Goal: Transaction & Acquisition: Download file/media

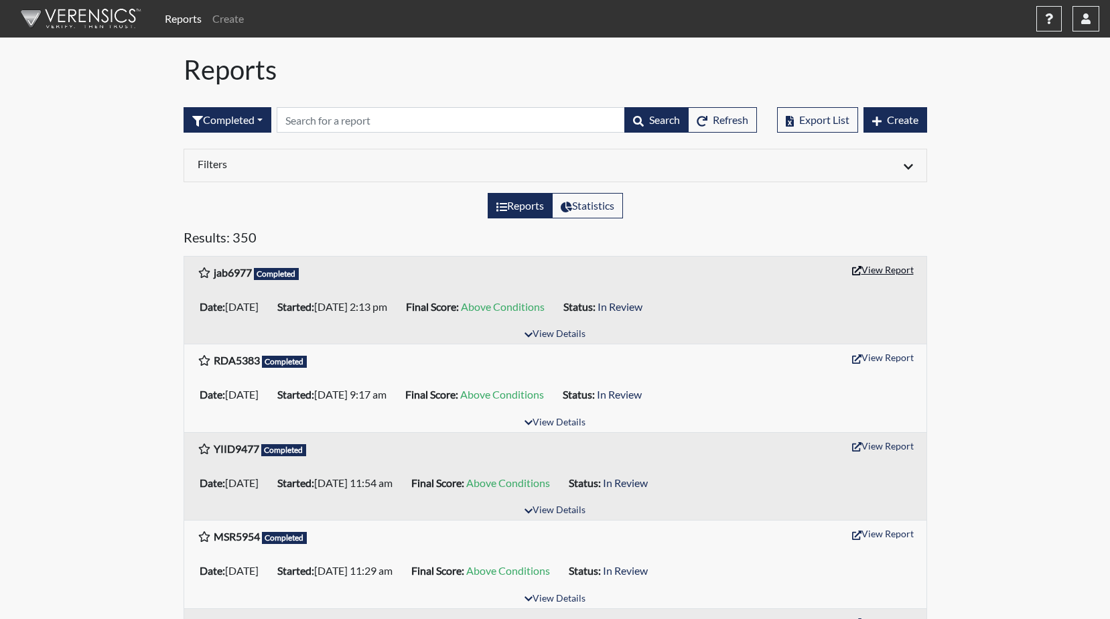
click at [899, 269] on button "View Report" at bounding box center [883, 269] width 74 height 21
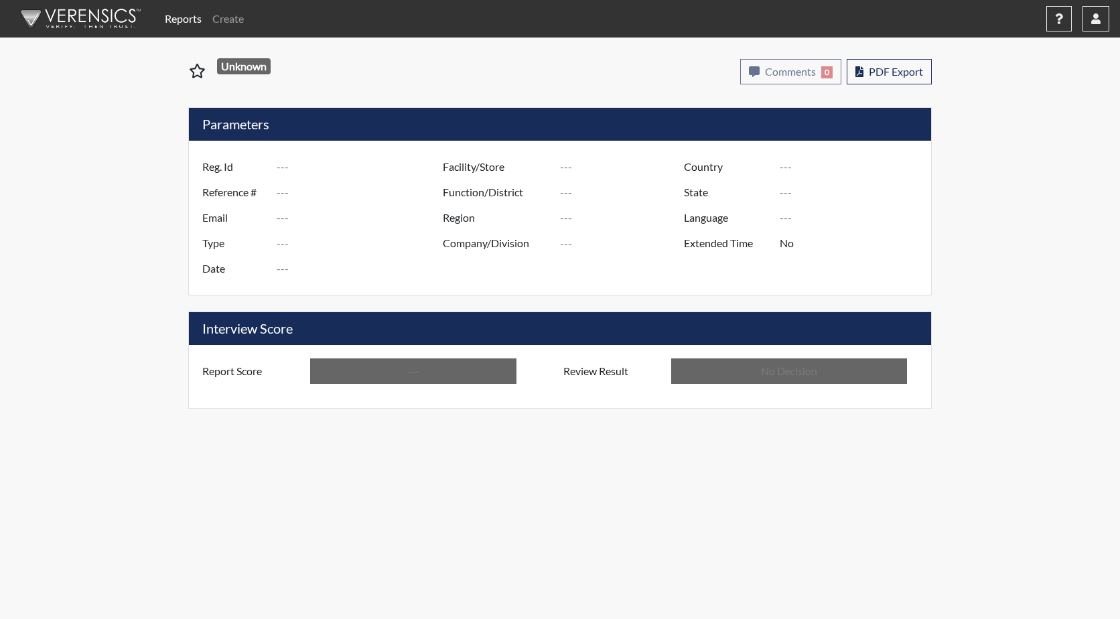
type input "jab6977"
type input "51419"
type input "---"
type input "Corrections Pre-Employment"
type input "[DATE]"
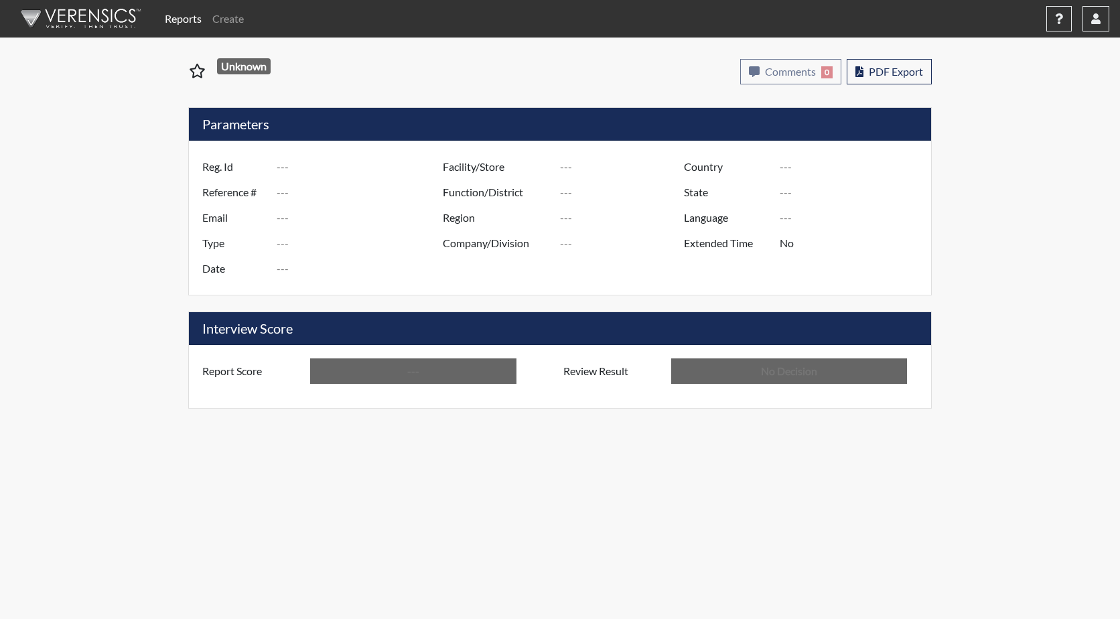
type input "GD&CP SMU*+"
type input "[GEOGRAPHIC_DATA]"
type input "[US_STATE]"
type input "English"
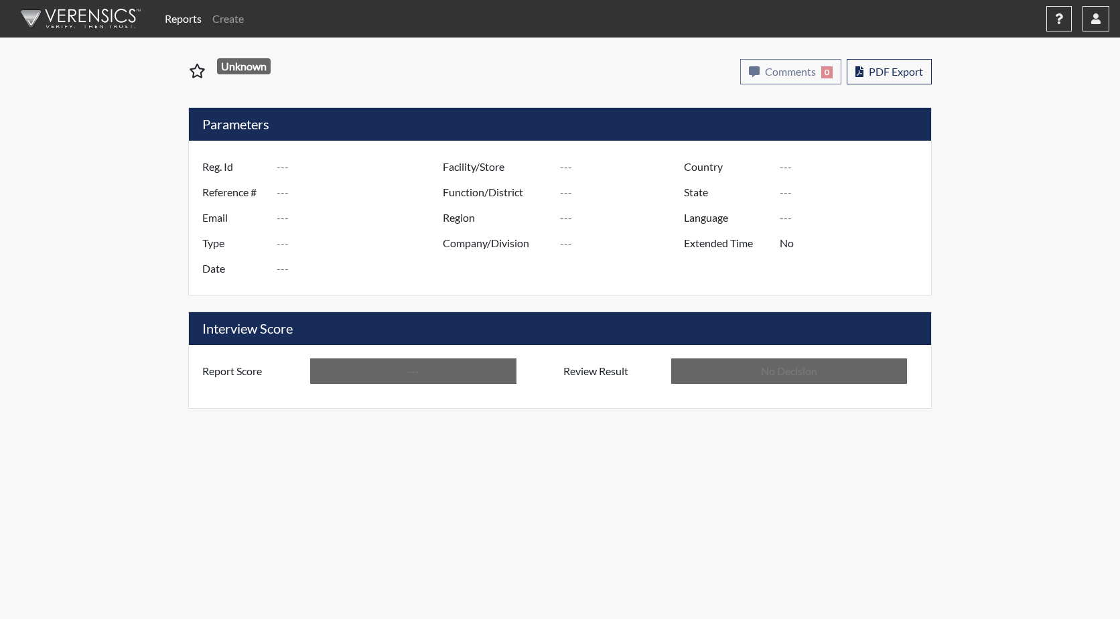
type input "Above Conditions"
type input "In Review"
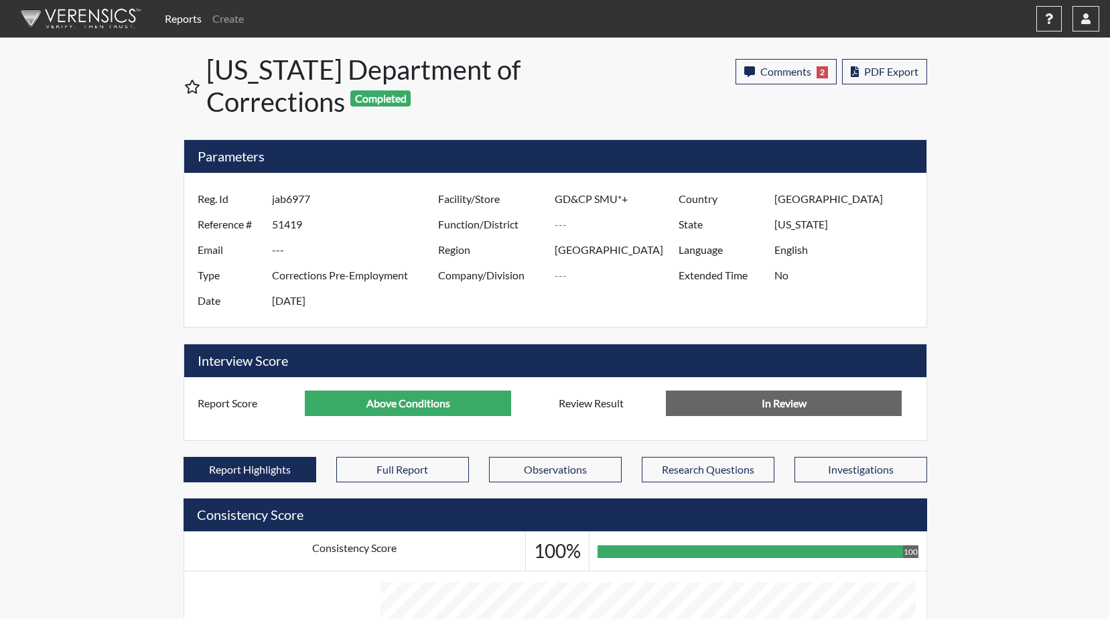
scroll to position [222, 557]
click at [887, 74] on span "PDF Export" at bounding box center [891, 71] width 54 height 13
